Goal: Information Seeking & Learning: Learn about a topic

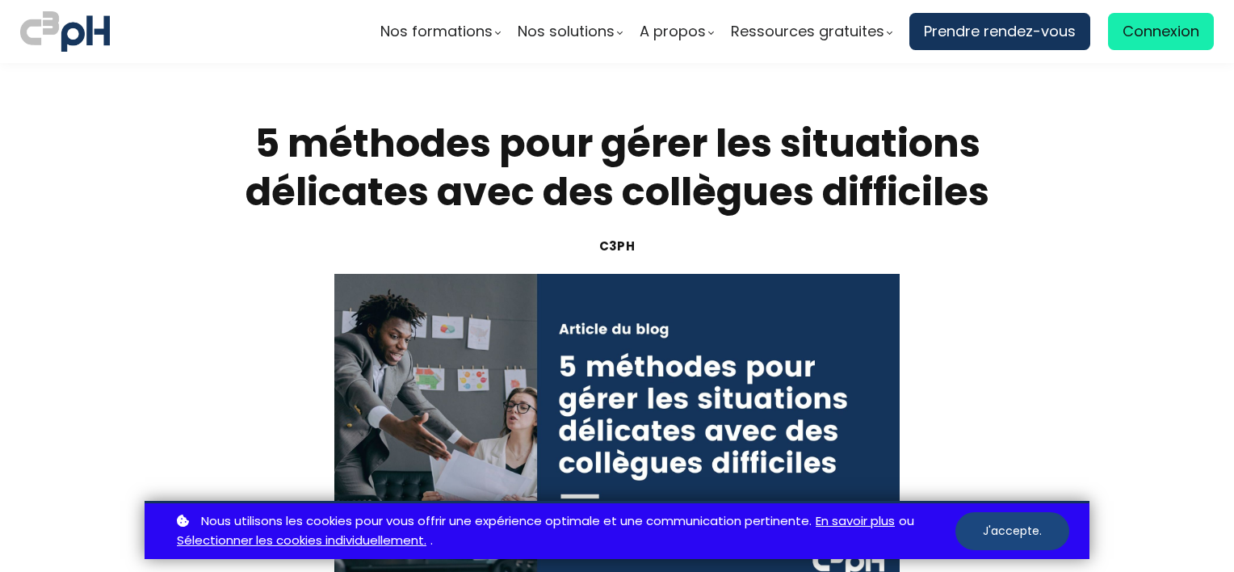
click at [1035, 530] on button "J'accepte." at bounding box center [1013, 531] width 114 height 38
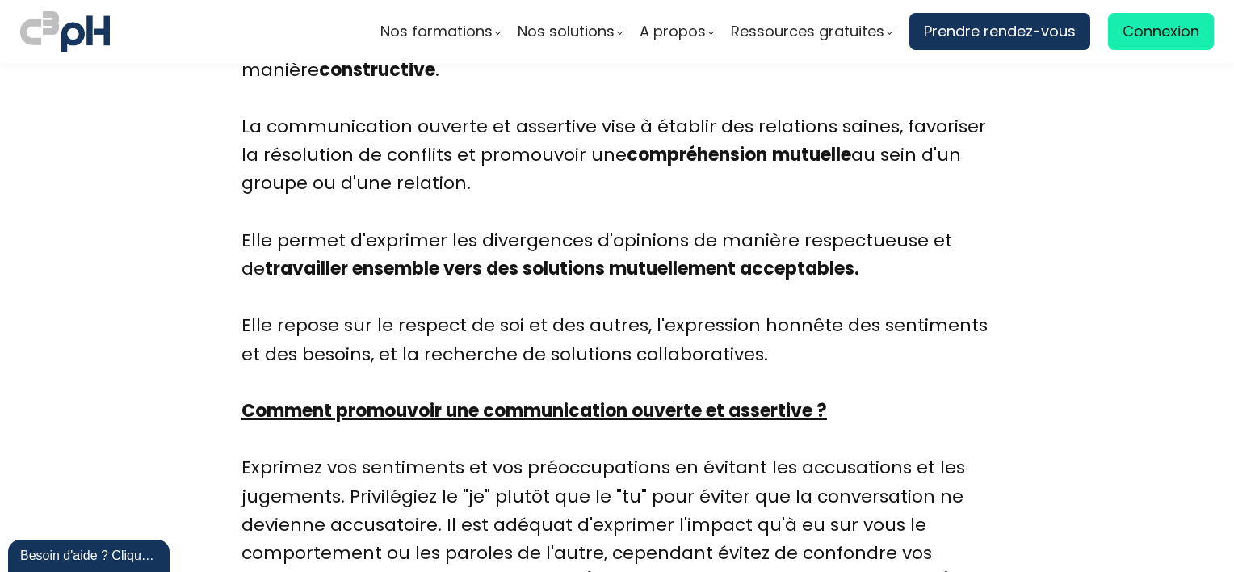
scroll to position [1131, 0]
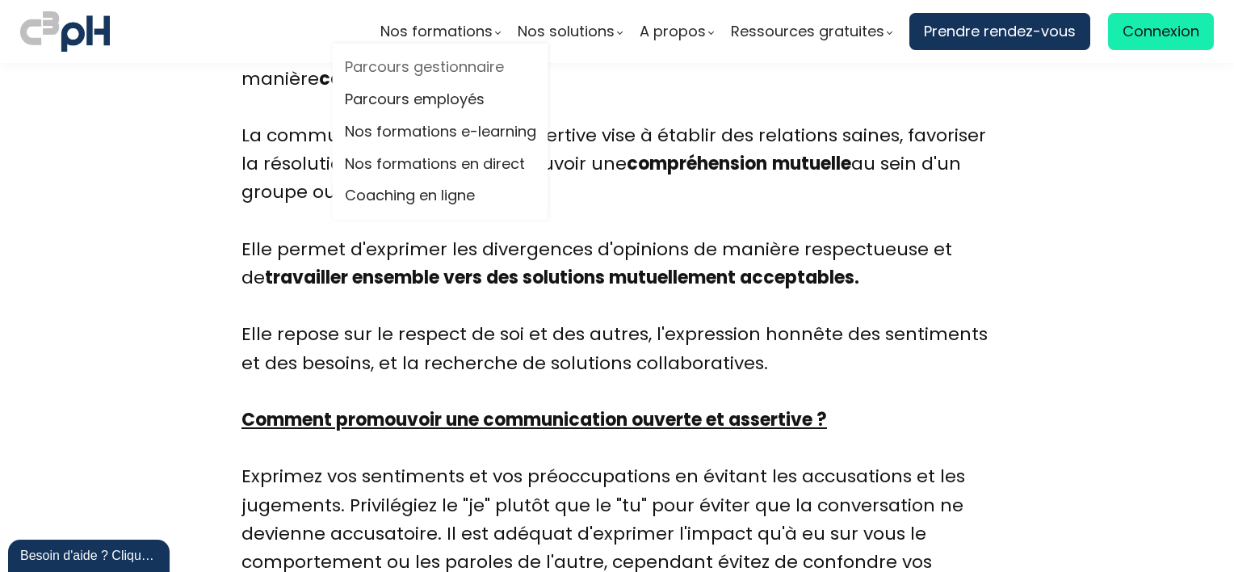
click at [439, 74] on link "Parcours gestionnaire" at bounding box center [440, 68] width 191 height 24
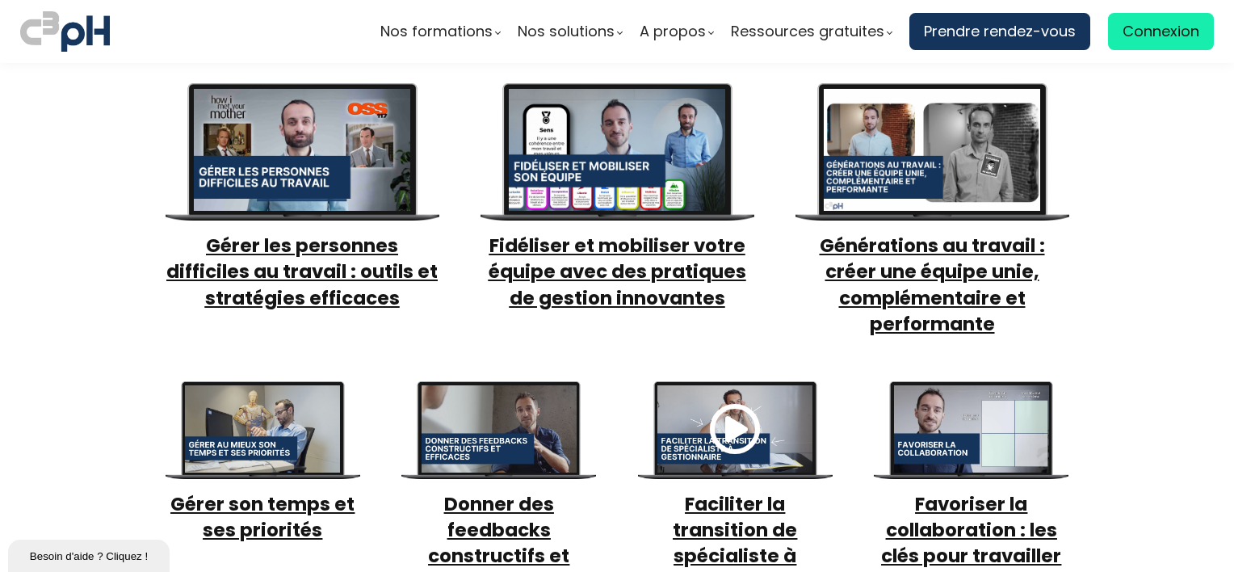
scroll to position [485, 0]
